Goal: Navigation & Orientation: Go to known website

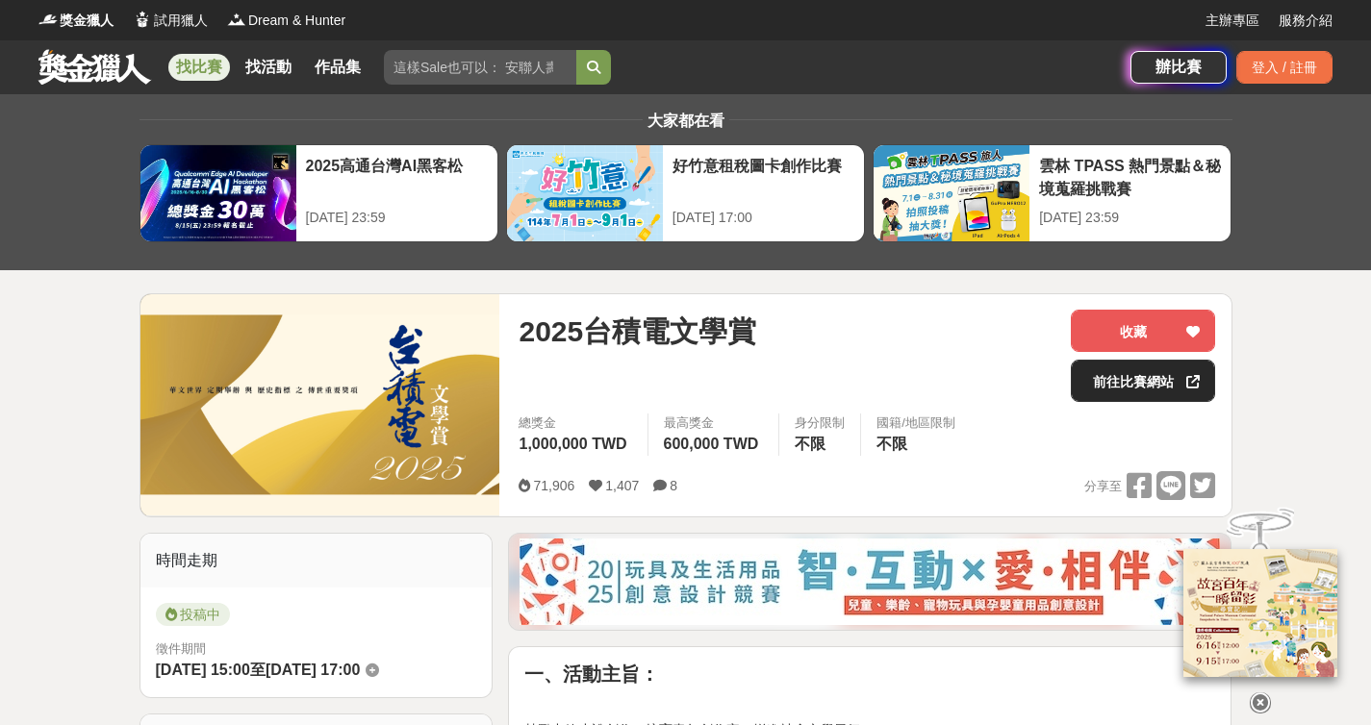
click at [1128, 381] on link "前往比賽網站" at bounding box center [1143, 381] width 144 height 42
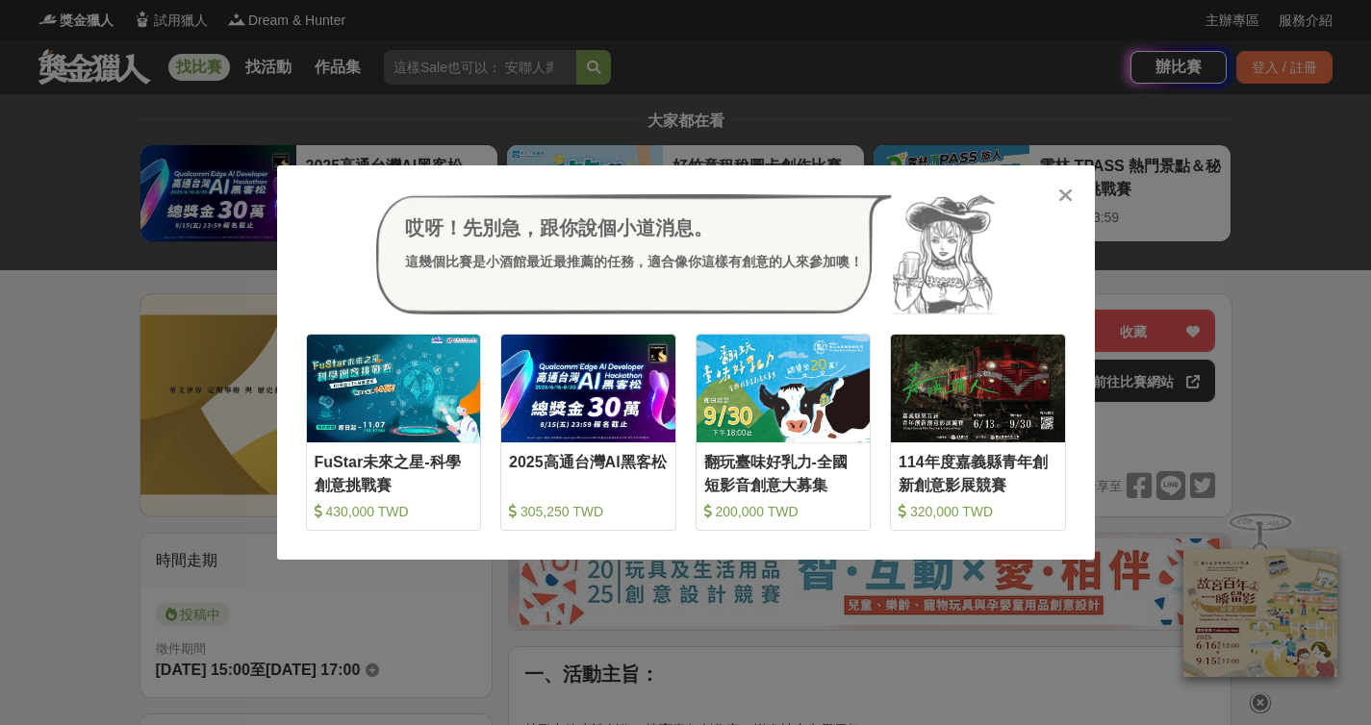
click at [1073, 189] on div at bounding box center [1065, 194] width 19 height 19
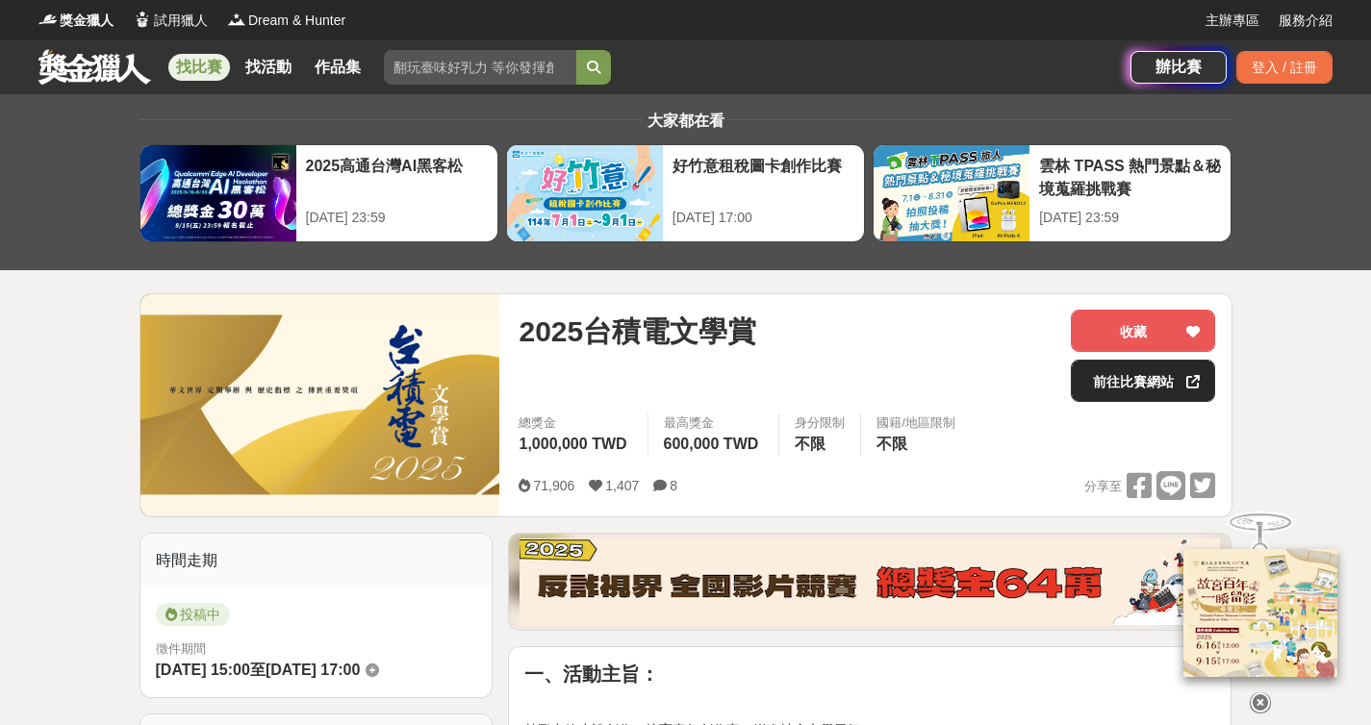
click at [1098, 394] on link "前往比賽網站" at bounding box center [1143, 381] width 144 height 42
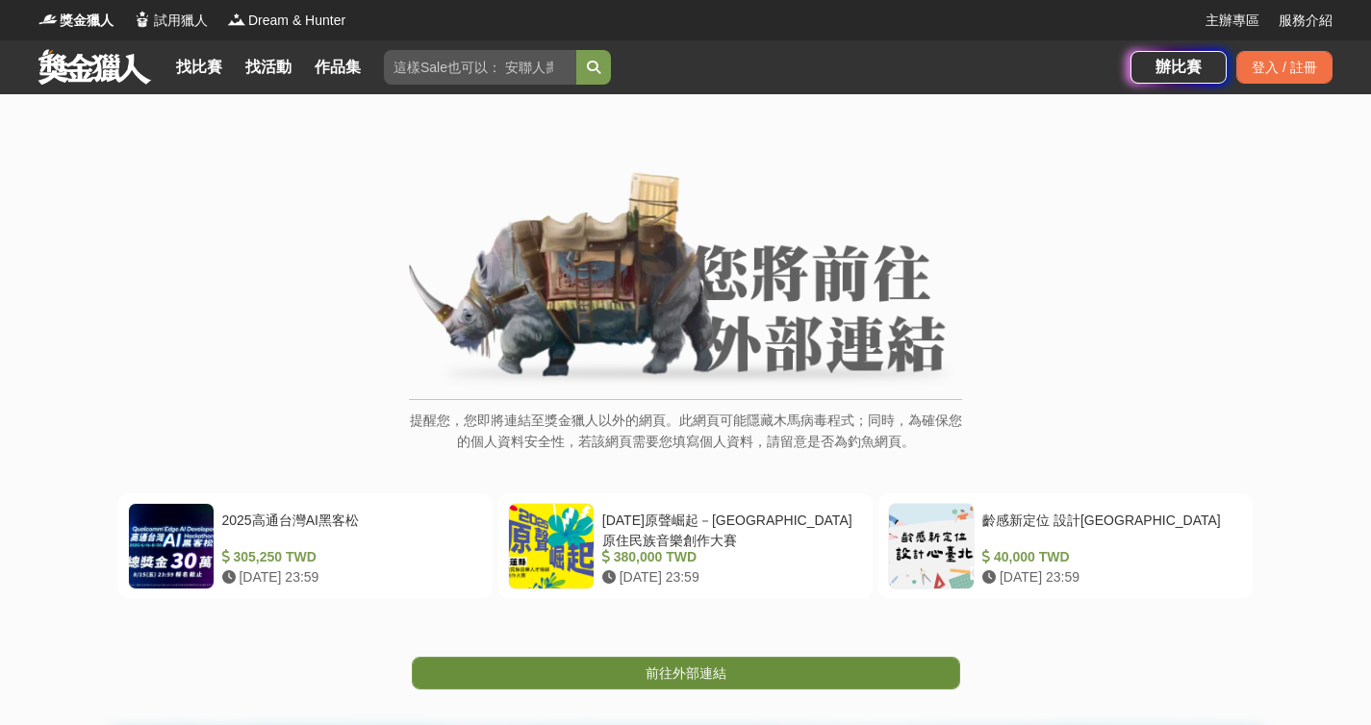
click at [687, 676] on span "前往外部連結" at bounding box center [686, 673] width 81 height 15
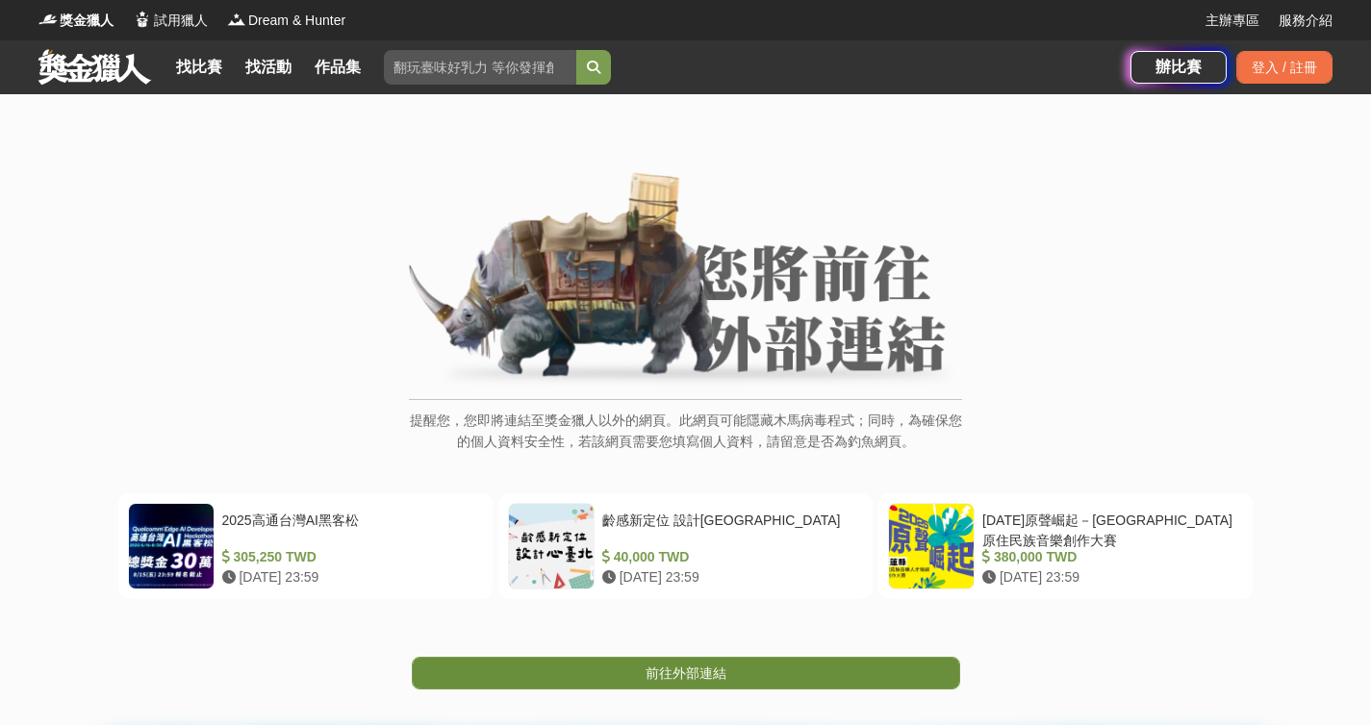
click at [669, 679] on span "前往外部連結" at bounding box center [686, 673] width 81 height 15
